Goal: Obtain resource: Obtain resource

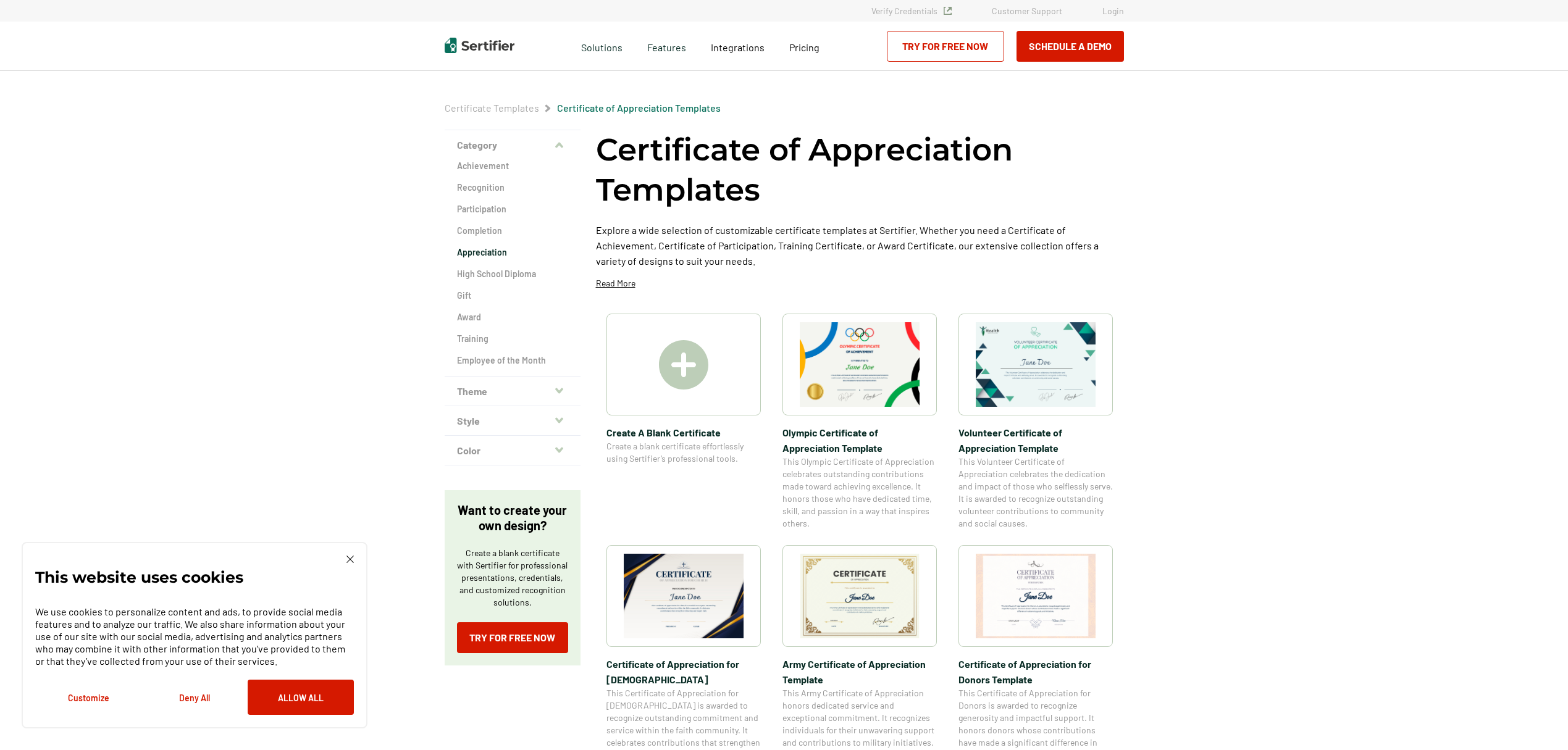
click at [898, 592] on img at bounding box center [859, 596] width 120 height 84
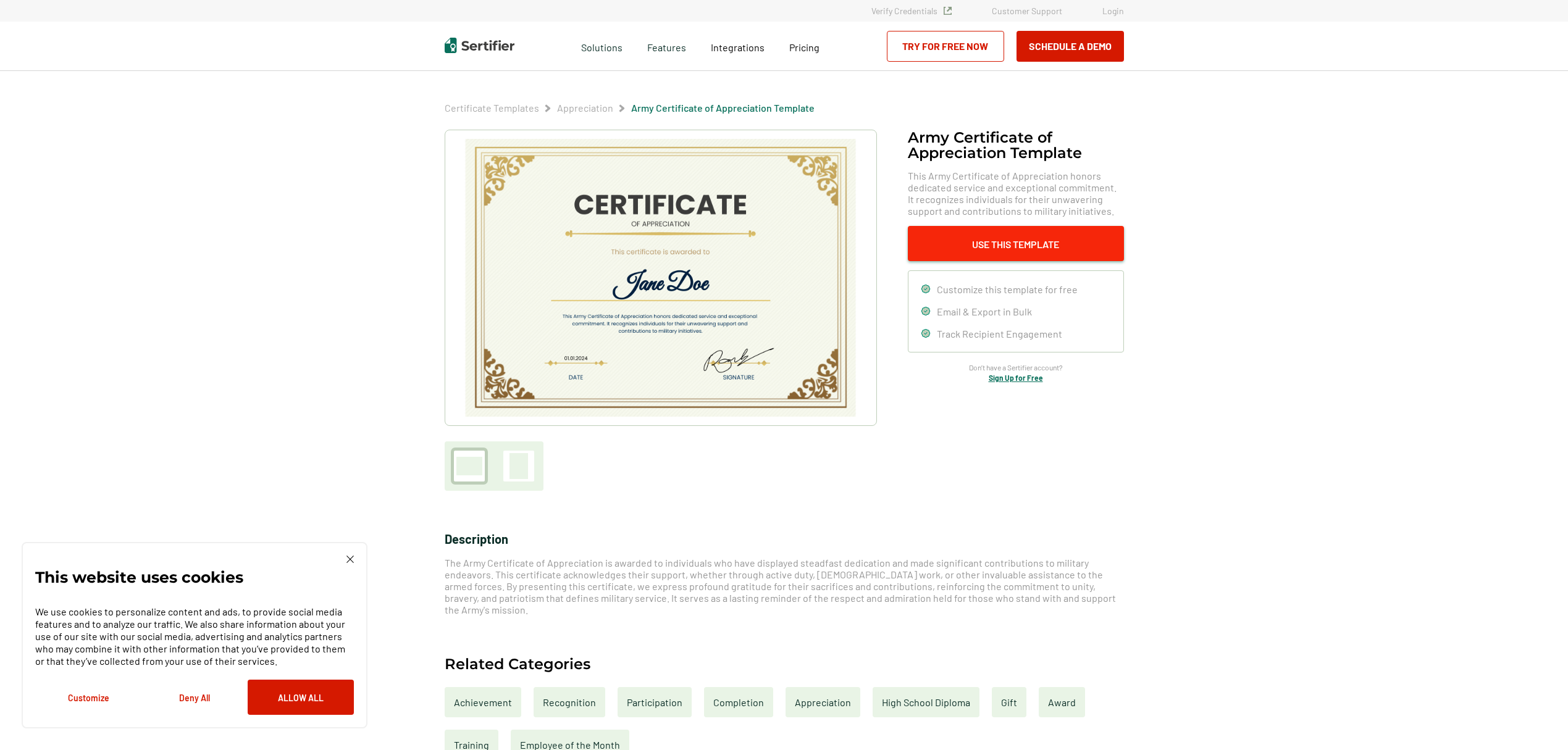
click at [1021, 250] on button "Use This Template" at bounding box center [1016, 244] width 216 height 35
click at [648, 287] on img at bounding box center [660, 278] width 393 height 278
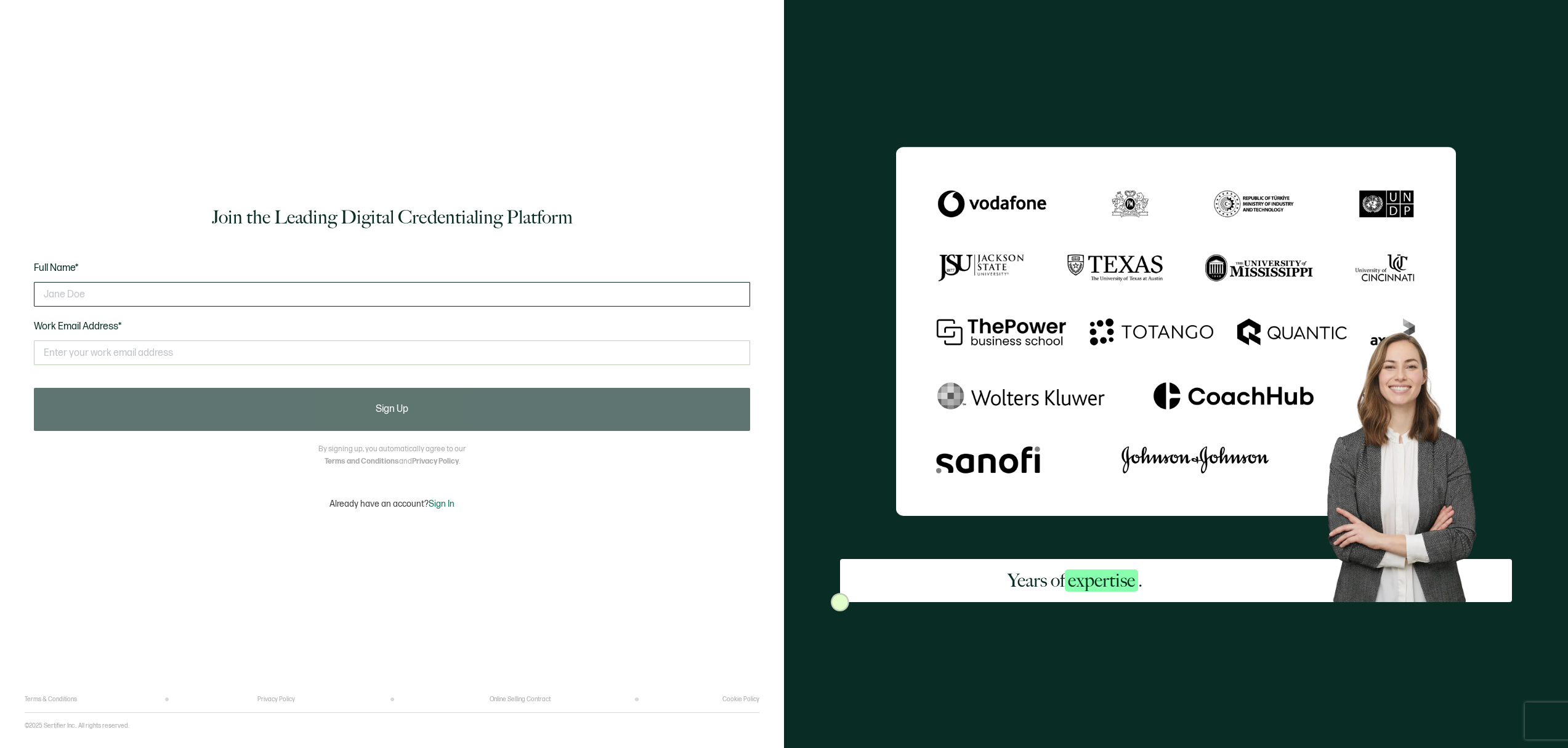
click at [92, 294] on input "text" at bounding box center [392, 295] width 716 height 25
